Goal: Transaction & Acquisition: Purchase product/service

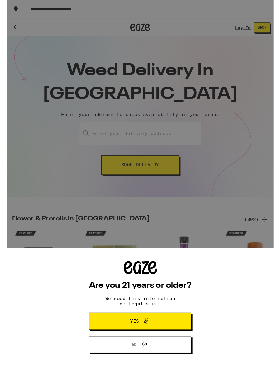
scroll to position [18, 0]
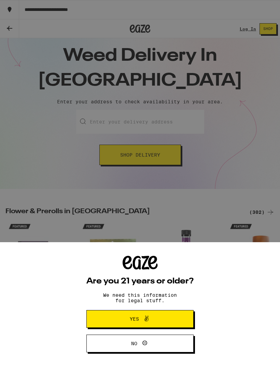
click at [178, 320] on button "Yes" at bounding box center [139, 319] width 107 height 18
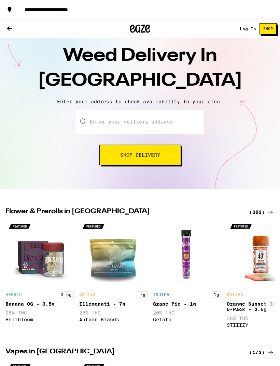
scroll to position [0, 0]
click at [151, 125] on input "Enter your delivery address" at bounding box center [140, 122] width 128 height 24
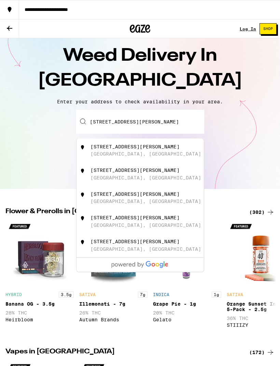
click at [160, 150] on div "[STREET_ADDRESS][PERSON_NAME]" at bounding box center [151, 150] width 122 height 13
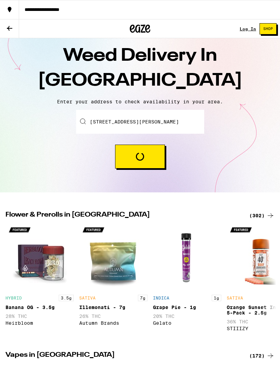
type input "[STREET_ADDRESS][PERSON_NAME]"
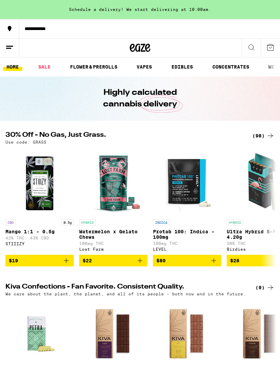
click at [201, 11] on div "Schedule a delivery! We start delivering at 10:00am." at bounding box center [140, 9] width 280 height 19
click at [12, 51] on icon at bounding box center [9, 47] width 8 height 8
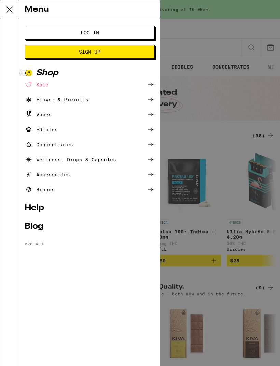
click at [38, 364] on div "Log In Sign Up Shop Sale Flower & Prerolls Vapes Edibles Concentrates Wellness,…" at bounding box center [89, 192] width 141 height 347
click at [254, 26] on div "Menu Log In Sign Up Shop Sale Flower & Prerolls Vapes Edibles Concentrates Well…" at bounding box center [140, 183] width 280 height 366
